Goal: Task Accomplishment & Management: Use online tool/utility

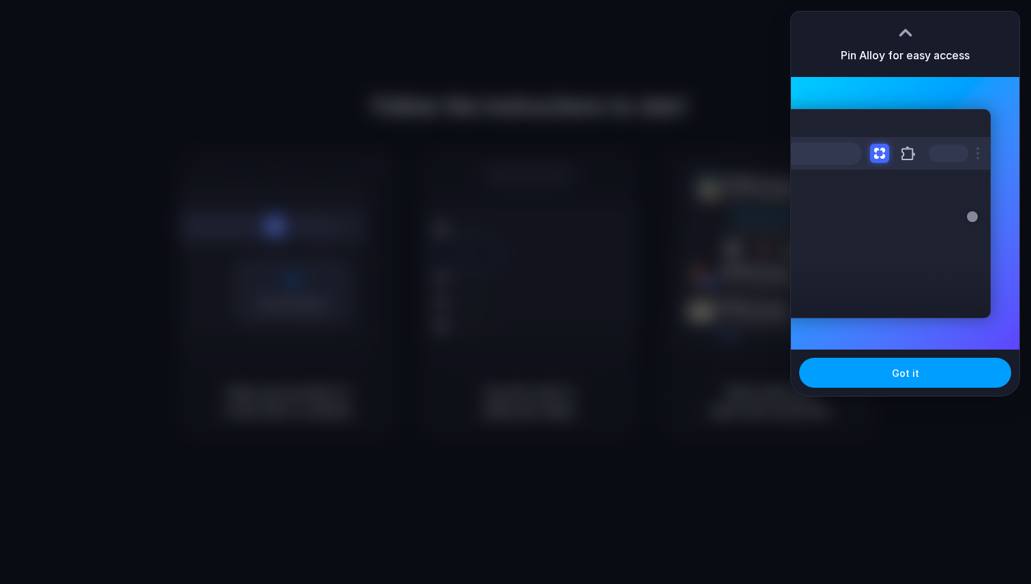
click at [931, 375] on button "Got it" at bounding box center [905, 373] width 212 height 30
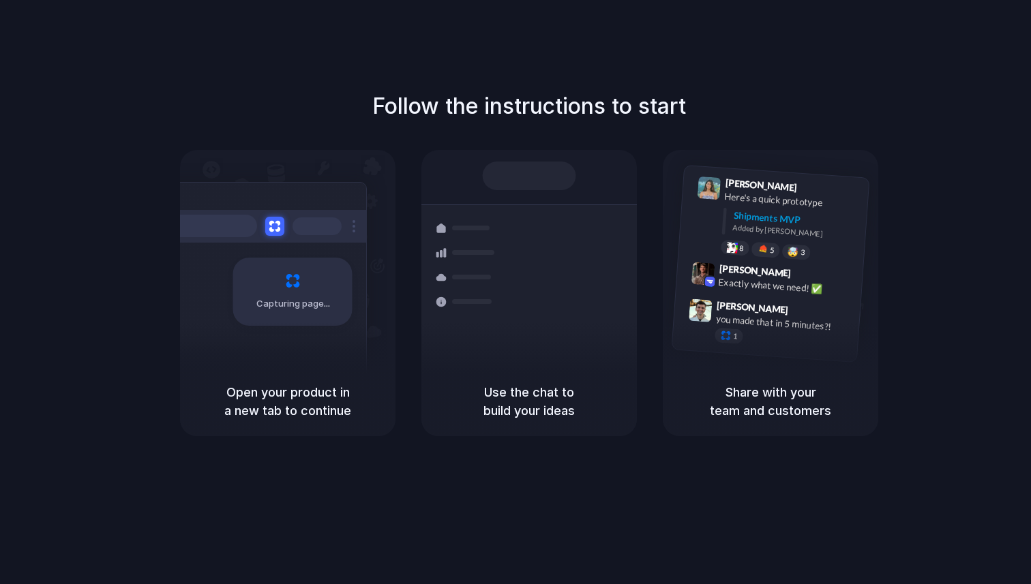
click at [982, 100] on div "Follow the instructions to start Capturing page Open your product in a new tab …" at bounding box center [529, 263] width 1031 height 346
click at [960, 145] on div "Follow the instructions to start Capturing page Open your product in a new tab …" at bounding box center [529, 263] width 1031 height 346
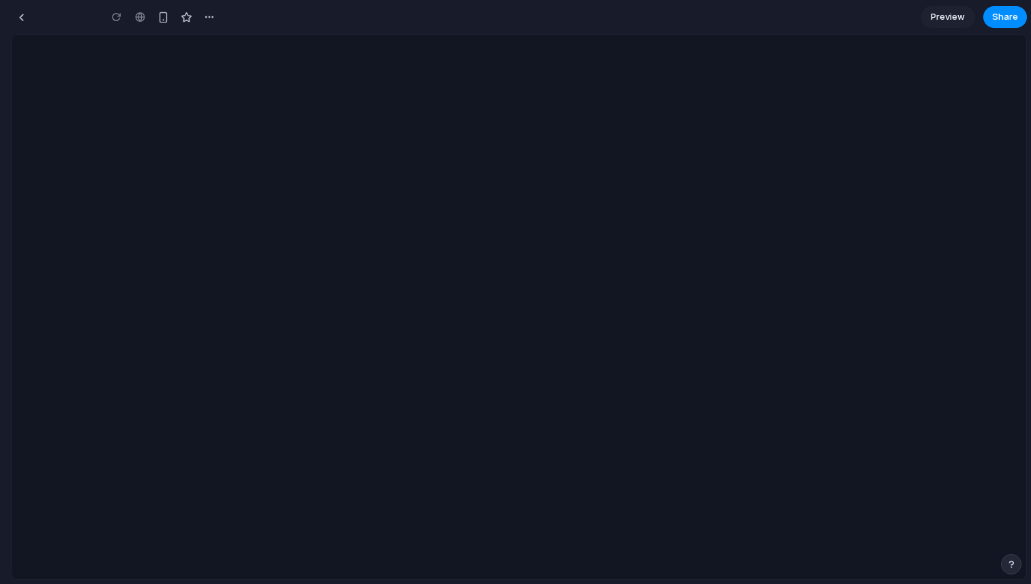
type input "**********"
